Goal: Find specific page/section: Find specific page/section

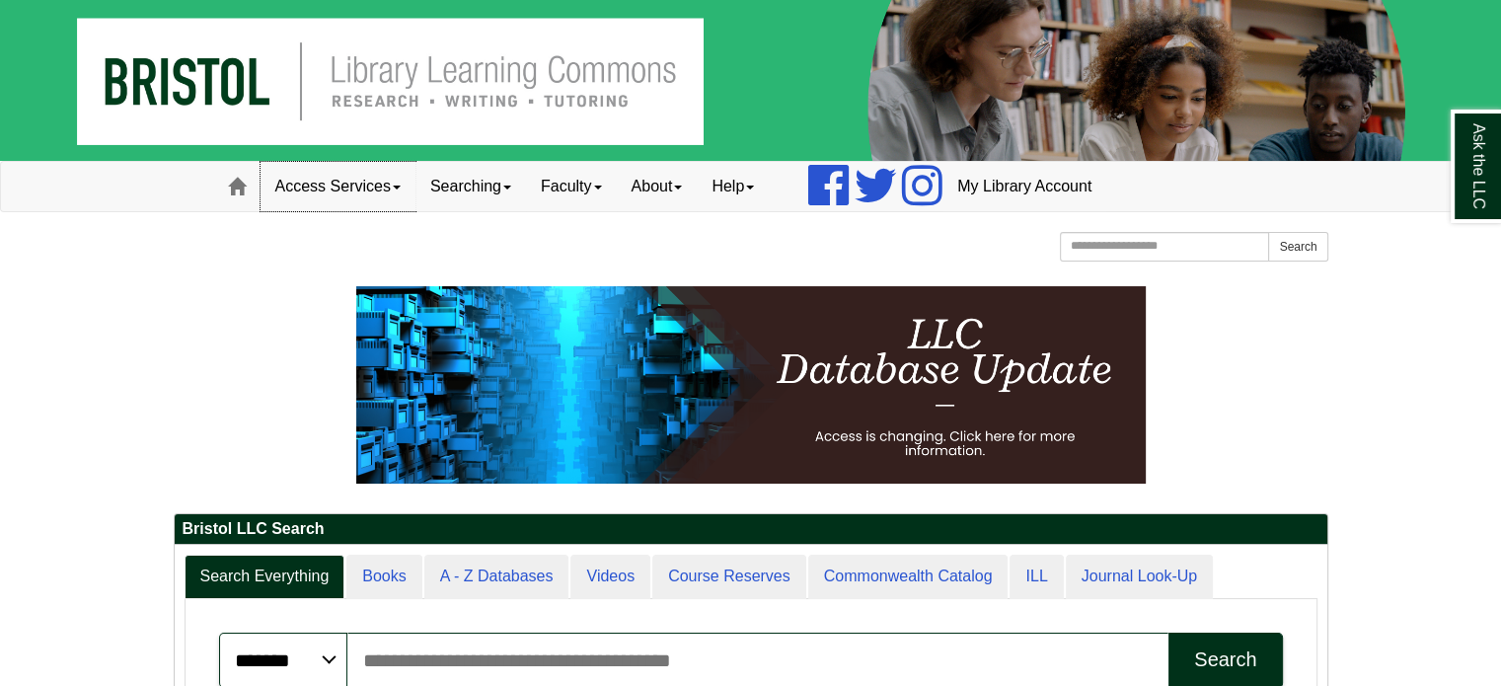
click at [358, 176] on link "Access Services" at bounding box center [337, 186] width 155 height 49
click at [500, 192] on link "Searching" at bounding box center [470, 186] width 111 height 49
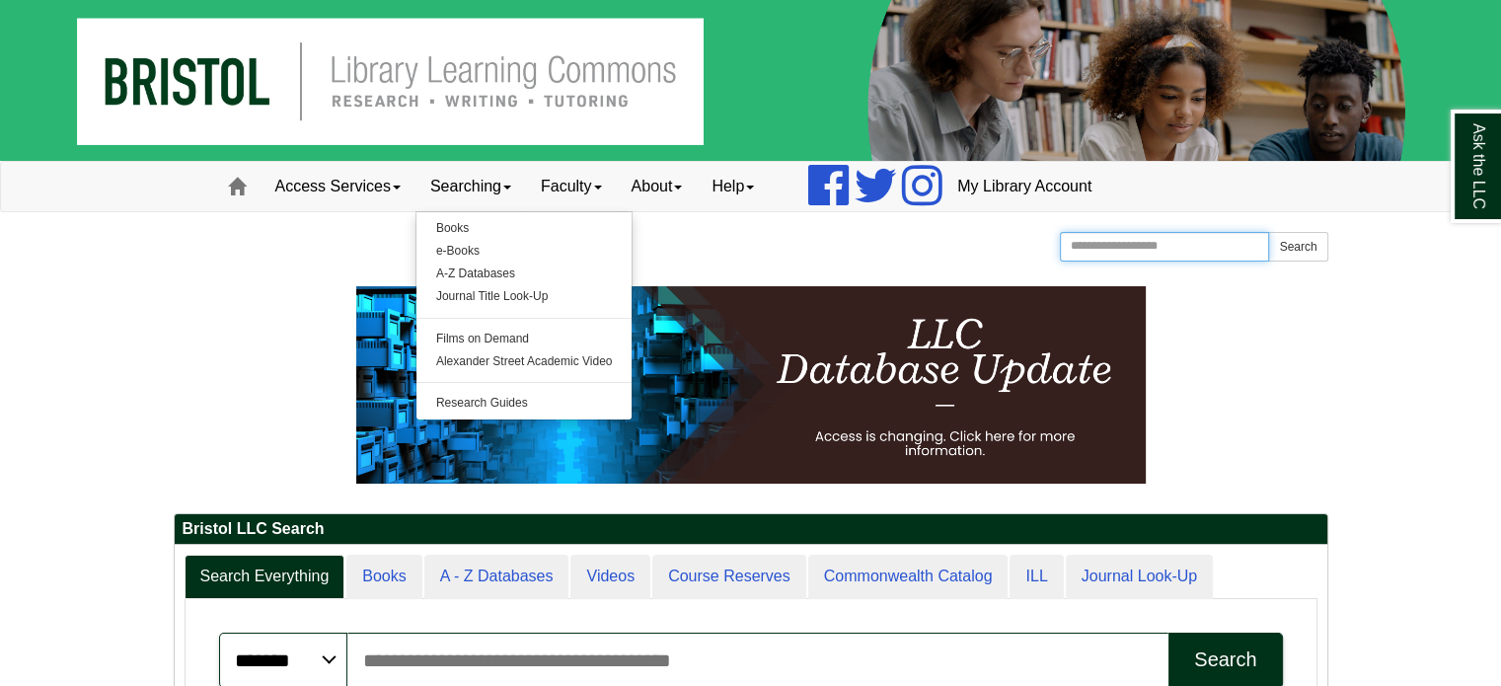
click at [1102, 244] on input "Search the Website" at bounding box center [1165, 247] width 210 height 30
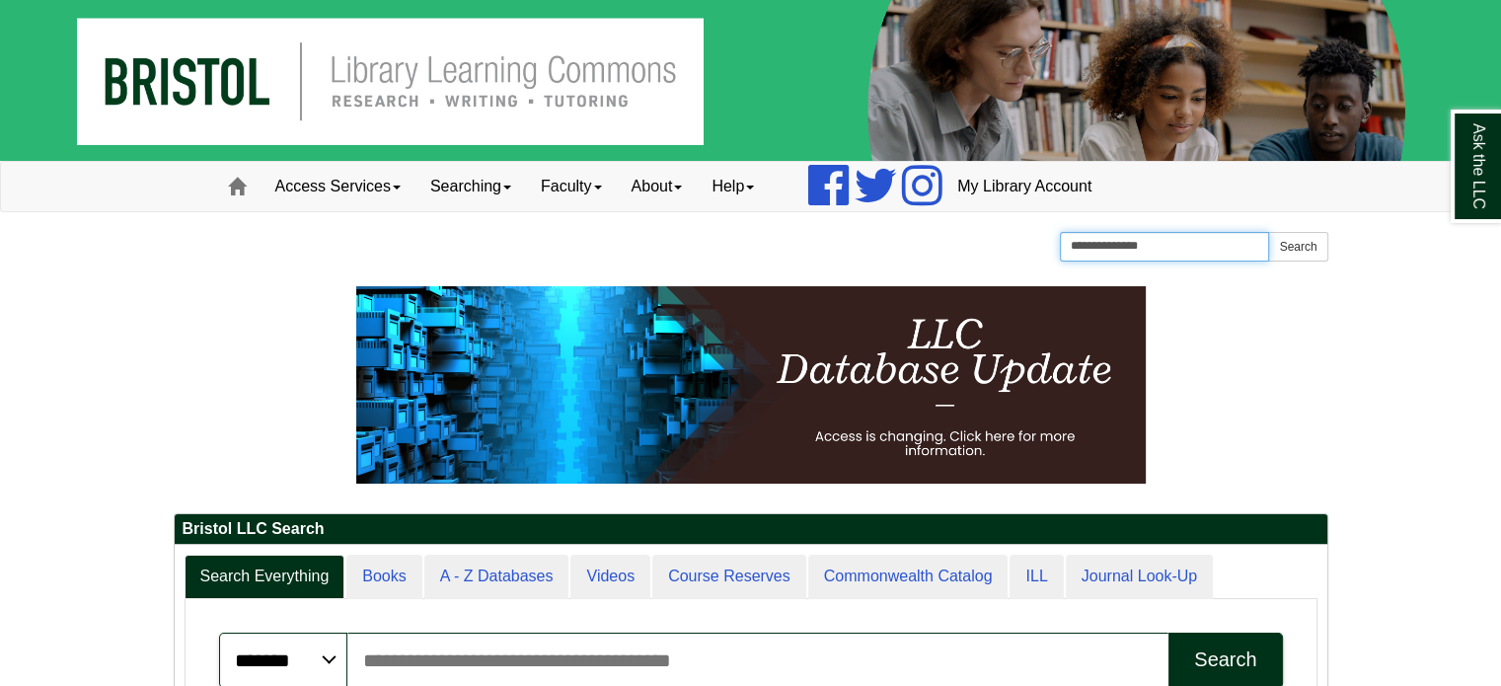
type input "**********"
click at [1268, 232] on button "Search" at bounding box center [1297, 247] width 59 height 30
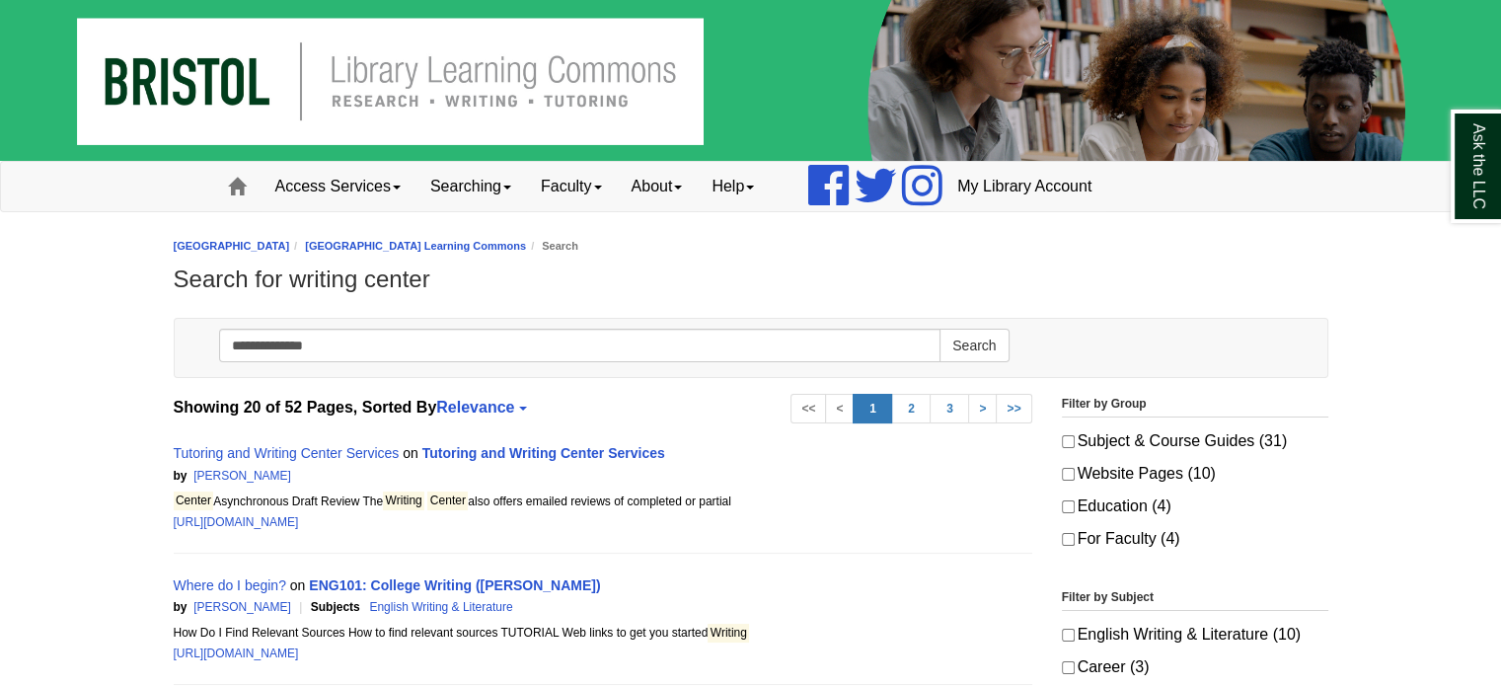
scroll to position [142, 0]
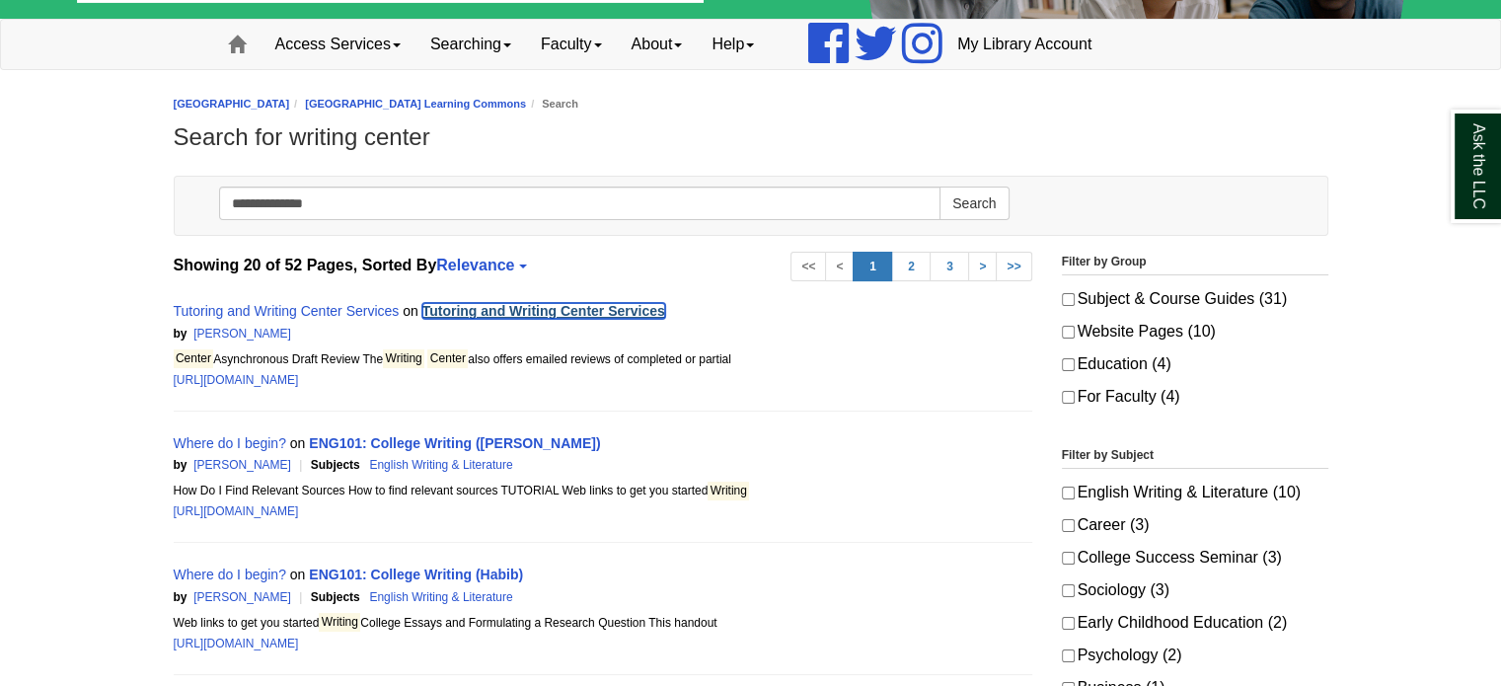
click at [600, 308] on link "Tutoring and Writing Center Services" at bounding box center [543, 311] width 243 height 16
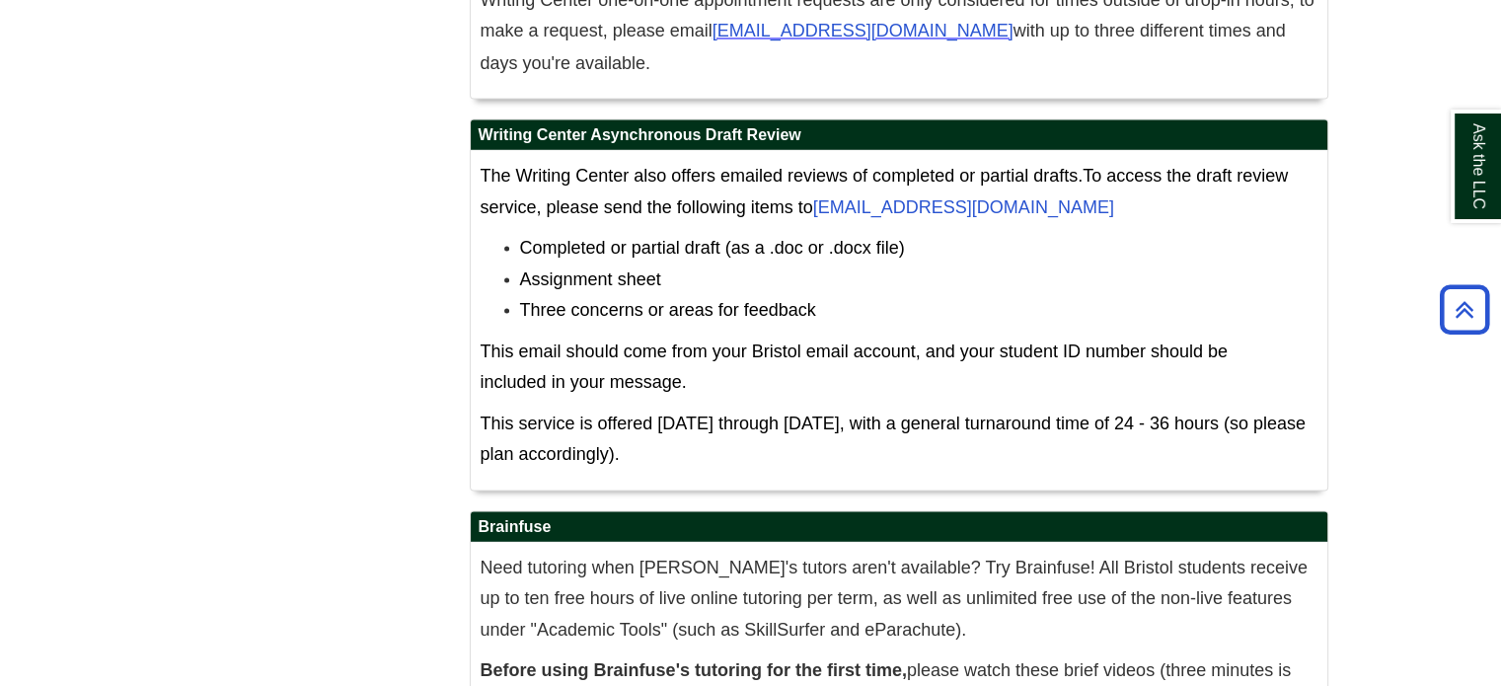
scroll to position [11188, 0]
